Goal: Task Accomplishment & Management: Use online tool/utility

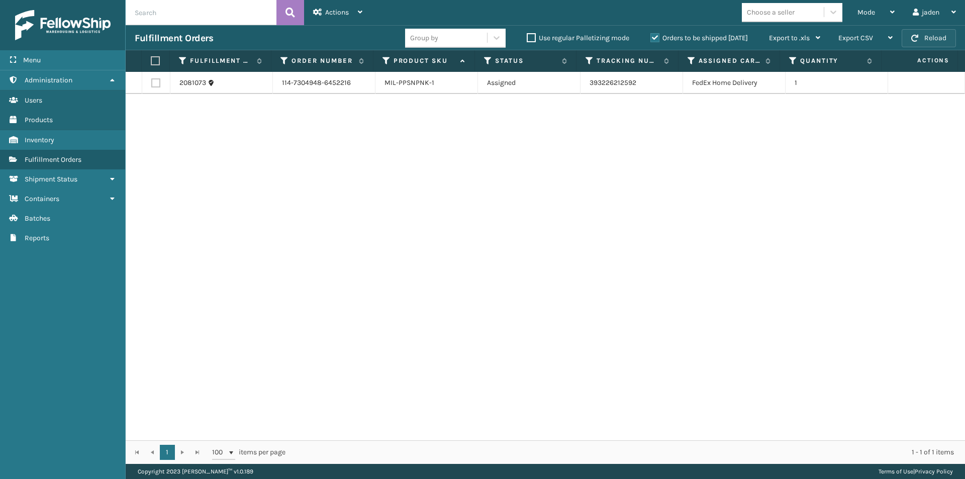
click at [932, 45] on button "Reload" at bounding box center [928, 38] width 54 height 18
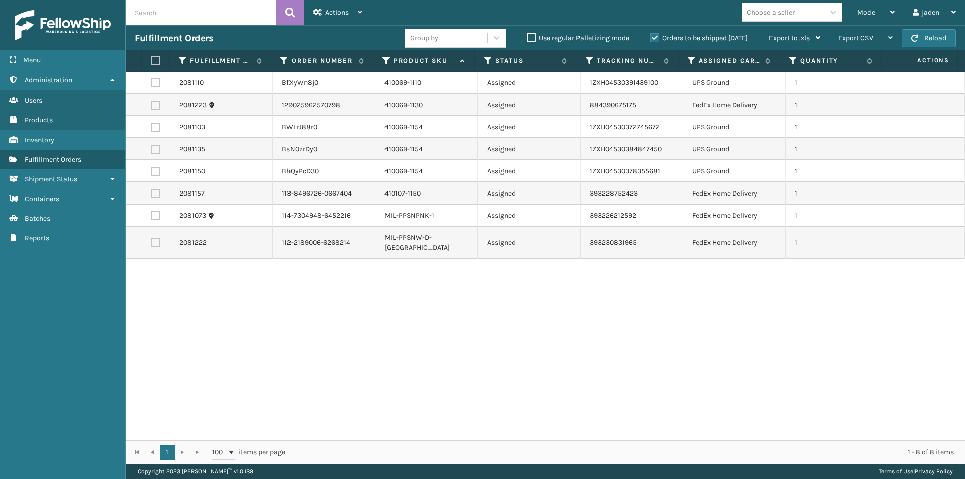
click at [652, 37] on label "Orders to be shipped [DATE]" at bounding box center [698, 38] width 97 height 9
click at [651, 37] on input "Orders to be shipped [DATE]" at bounding box center [650, 35] width 1 height 7
click at [871, 14] on span "Mode" at bounding box center [866, 12] width 18 height 9
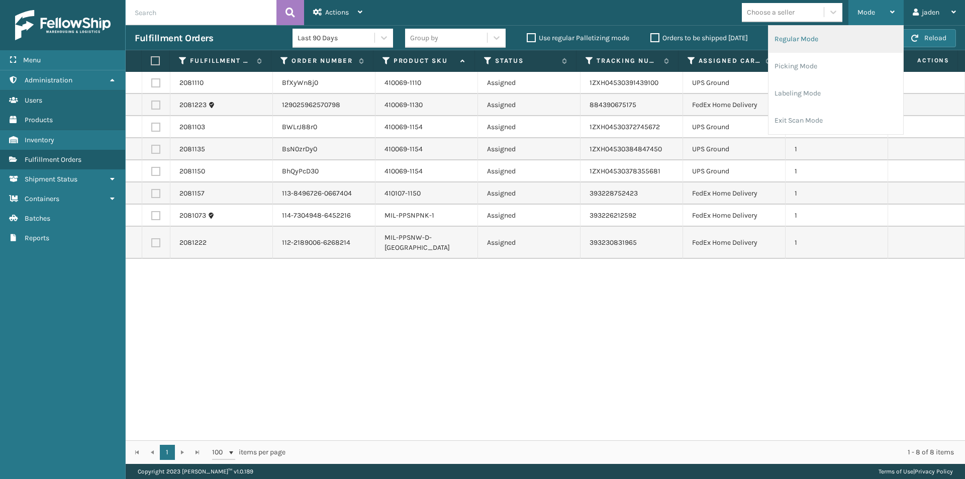
click at [829, 46] on li "Regular Mode" at bounding box center [835, 39] width 135 height 27
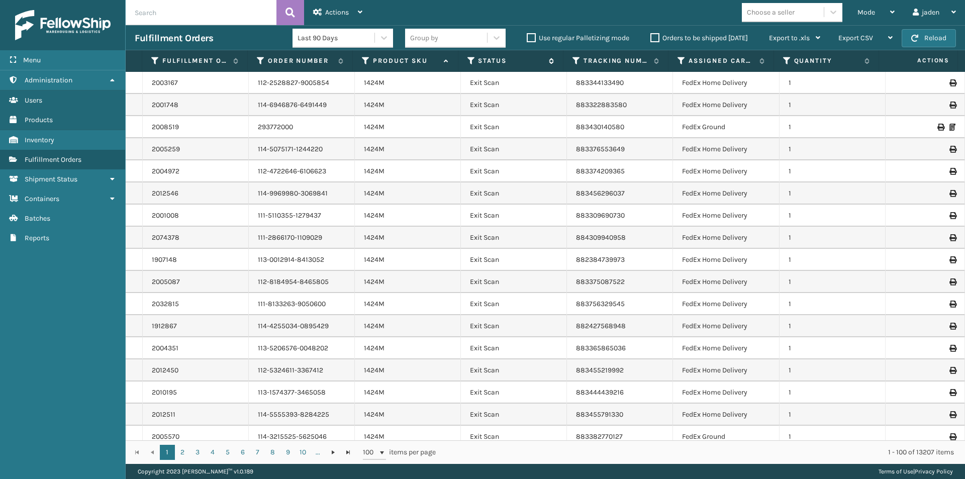
click at [472, 63] on icon at bounding box center [471, 60] width 8 height 9
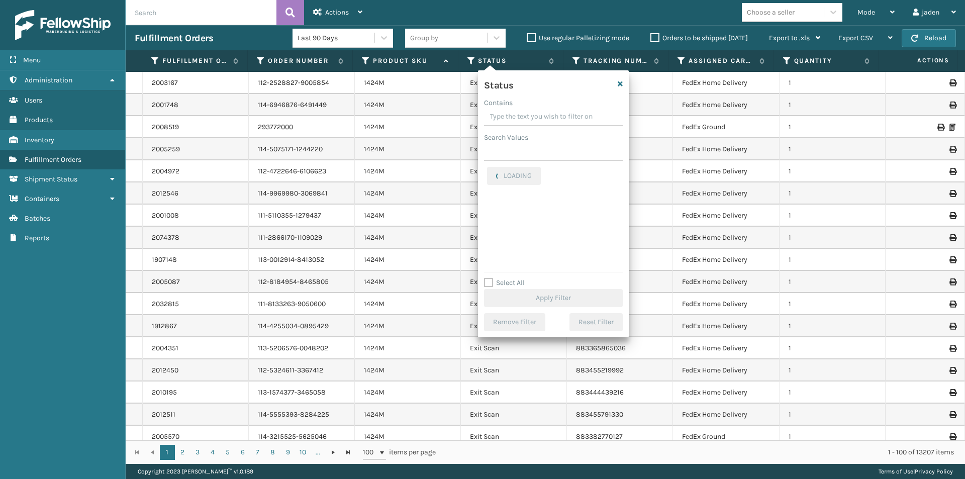
drag, startPoint x: 570, startPoint y: 109, endPoint x: 532, endPoint y: 109, distance: 38.7
click at [532, 109] on input "Contains" at bounding box center [553, 117] width 139 height 18
drag, startPoint x: 568, startPoint y: 110, endPoint x: 517, endPoint y: 166, distance: 76.5
click at [523, 102] on div "Contains" at bounding box center [553, 102] width 139 height 11
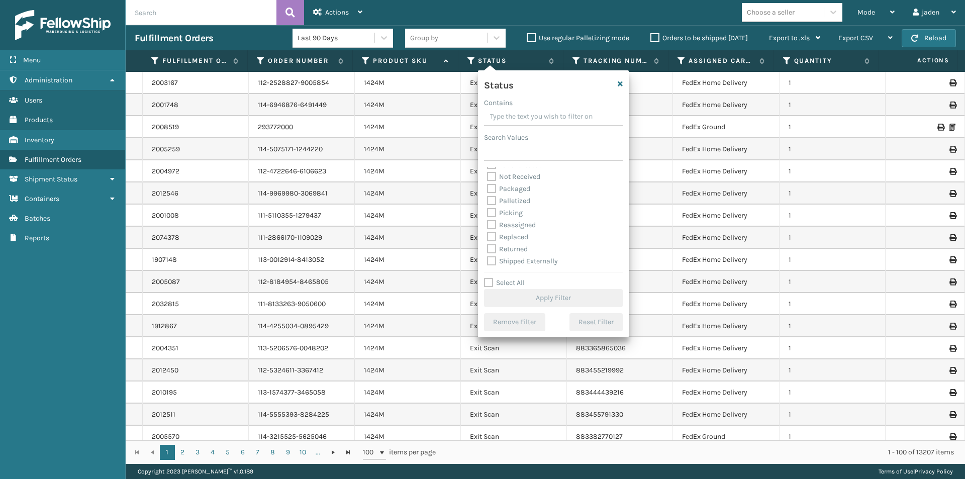
click at [494, 214] on label "Picking" at bounding box center [505, 213] width 36 height 9
click at [487, 214] on input "Picking" at bounding box center [487, 210] width 1 height 7
checkbox input "true"
click at [525, 294] on button "Apply Filter" at bounding box center [553, 298] width 139 height 18
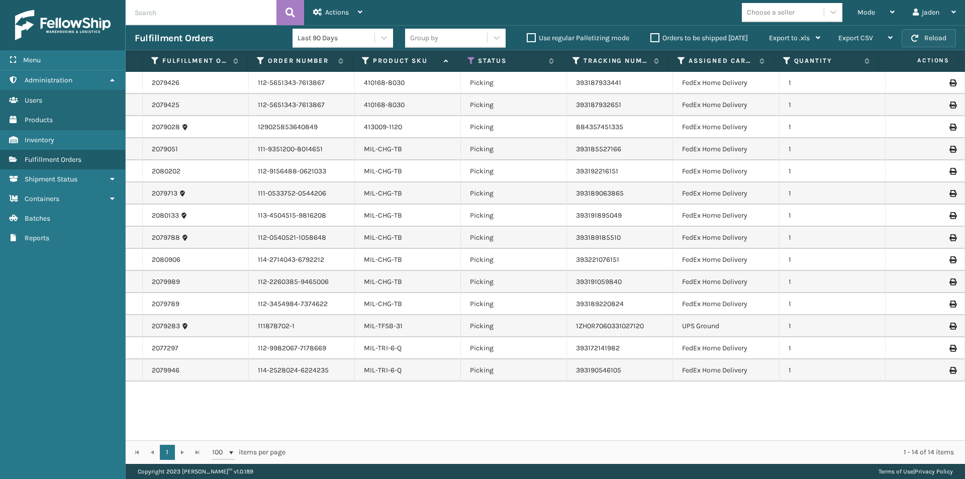
click at [924, 33] on button "Reload" at bounding box center [928, 38] width 54 height 18
drag, startPoint x: 578, startPoint y: 413, endPoint x: 454, endPoint y: 328, distance: 150.5
click at [463, 409] on div "2079426 112-5651343-7613867 410168-8030 Picking 393187933441 FedEx Home Deliver…" at bounding box center [545, 256] width 839 height 368
click at [912, 33] on button "Reload" at bounding box center [928, 38] width 54 height 18
click at [898, 75] on td at bounding box center [924, 83] width 79 height 22
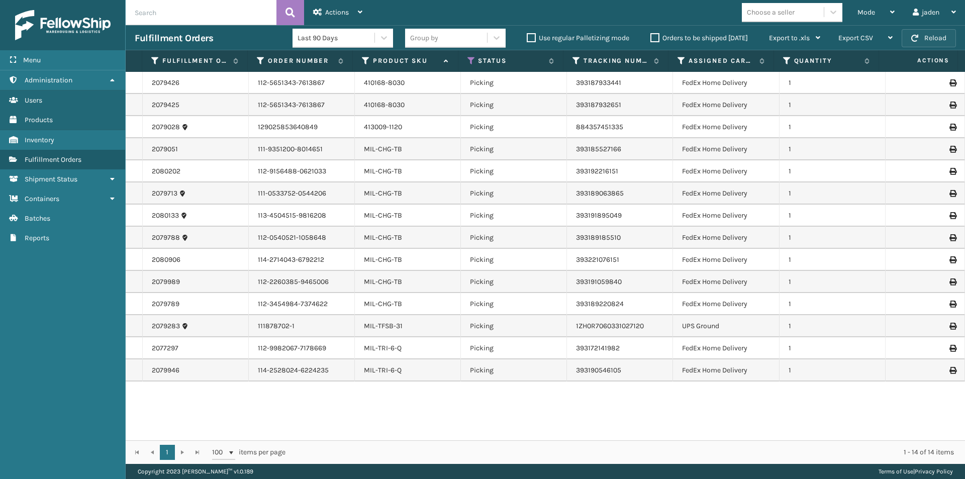
click at [921, 39] on button "Reload" at bounding box center [928, 38] width 54 height 18
